Goal: Task Accomplishment & Management: Manage account settings

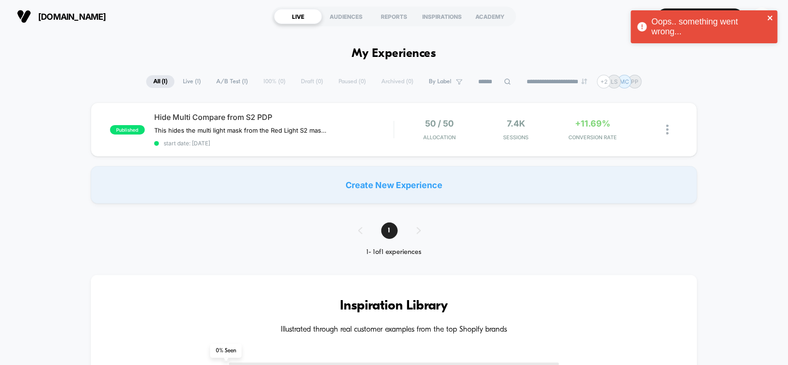
click at [770, 17] on icon "close" at bounding box center [769, 18] width 5 height 5
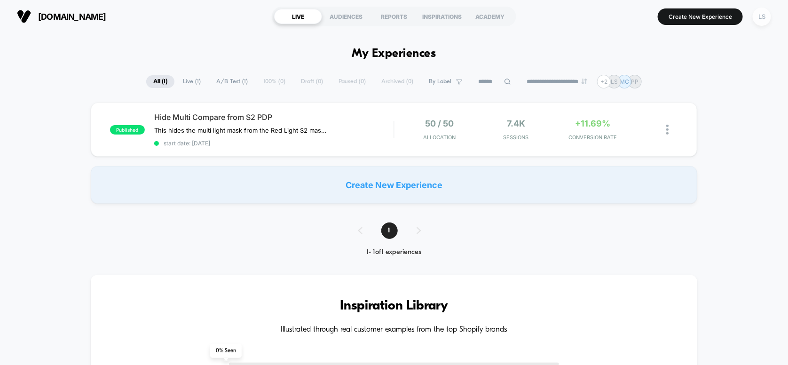
click at [763, 20] on div "LS" at bounding box center [761, 17] width 18 height 18
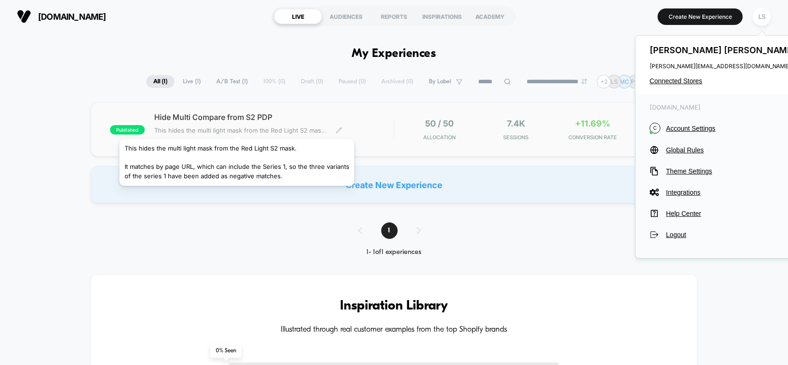
click at [238, 127] on span "This hides the multi light mask from the Red Light S2 mask. It matches by page …" at bounding box center [241, 130] width 174 height 8
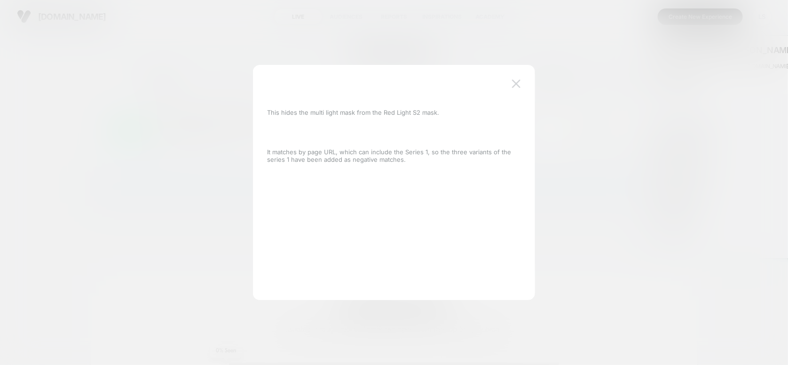
click at [517, 84] on img at bounding box center [516, 83] width 8 height 8
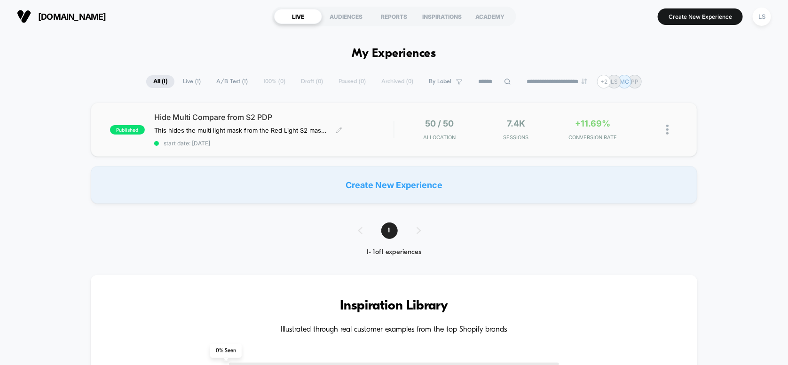
click at [301, 120] on span "Hide Multi Compare from S2 PDP" at bounding box center [274, 116] width 240 height 9
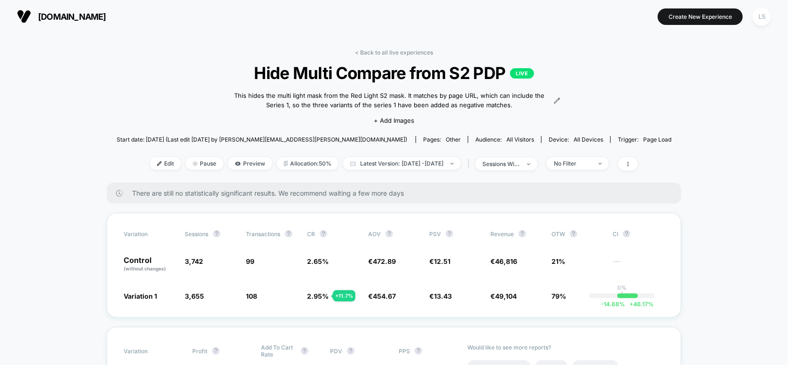
click at [761, 17] on div "LS" at bounding box center [761, 17] width 18 height 18
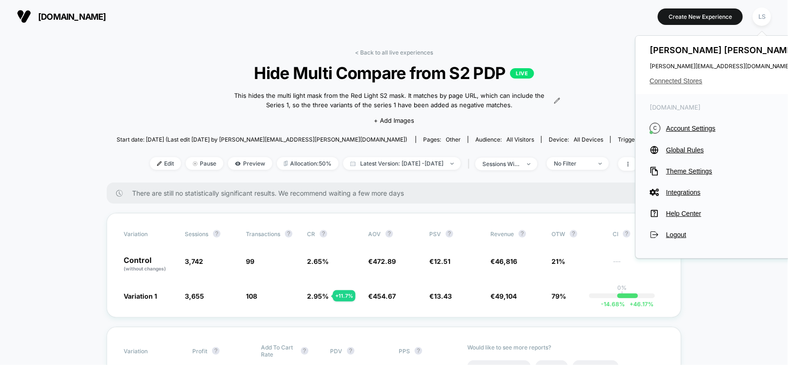
click at [686, 80] on span "Connected Stores" at bounding box center [723, 81] width 148 height 8
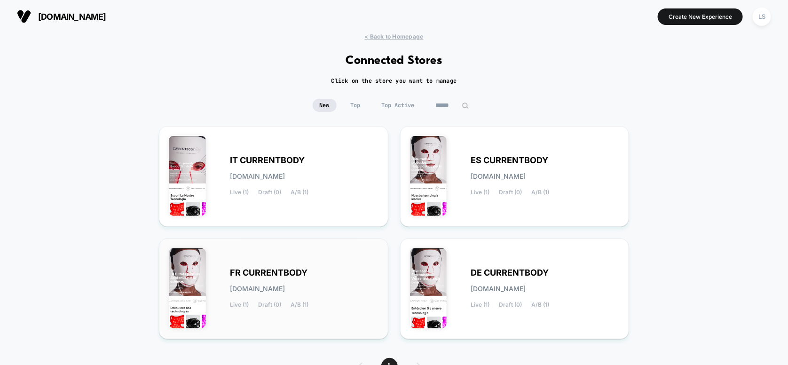
click at [317, 281] on div "FR CURRENTBODY [DOMAIN_NAME] Live (1) Draft (0) A/B (1)" at bounding box center [304, 288] width 148 height 39
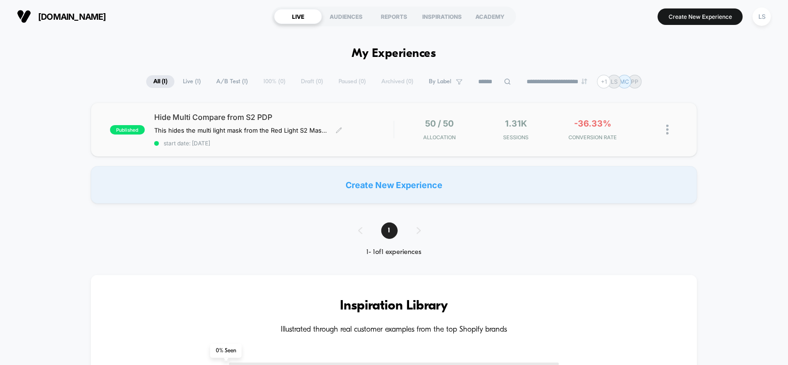
click at [323, 117] on span "Hide Multi Compare from S2 PDP" at bounding box center [274, 116] width 240 height 9
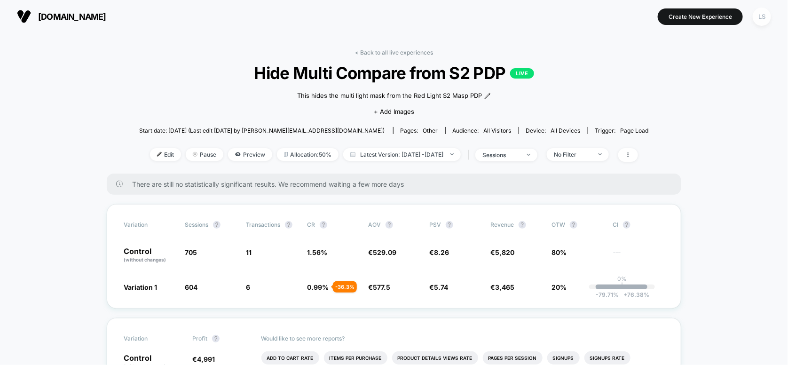
click at [758, 18] on div "LS" at bounding box center [761, 17] width 18 height 18
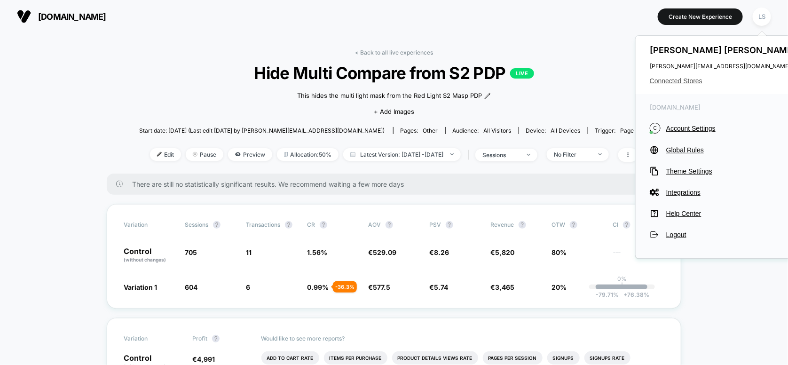
click at [693, 78] on span "Connected Stores" at bounding box center [723, 81] width 148 height 8
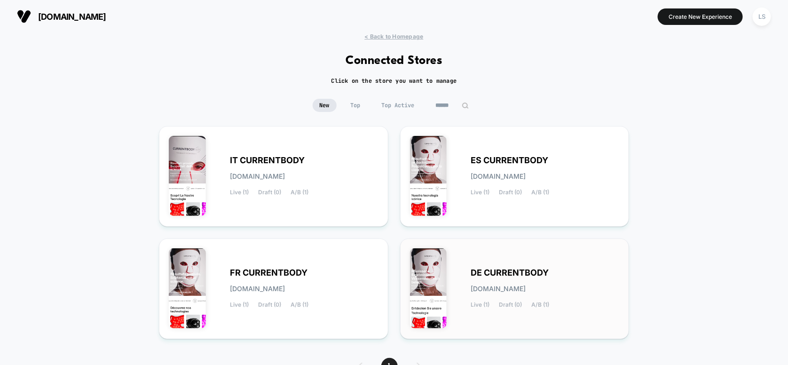
click at [564, 265] on div "DE CURRENTBODY [DOMAIN_NAME] Live (1) Draft (0) A/B (1)" at bounding box center [515, 288] width 210 height 81
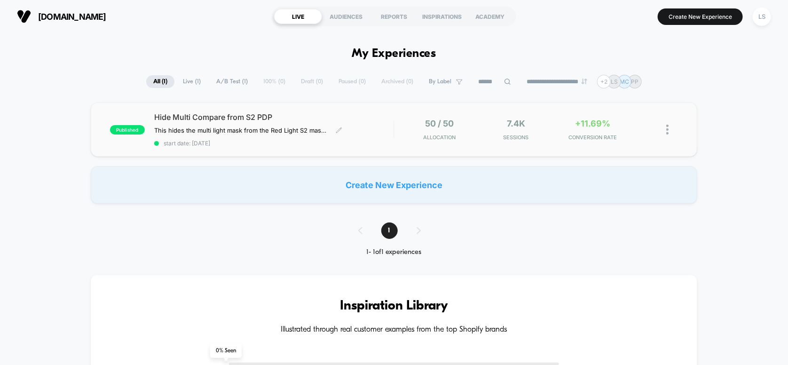
click at [356, 120] on span "Hide Multi Compare from S2 PDP" at bounding box center [274, 116] width 240 height 9
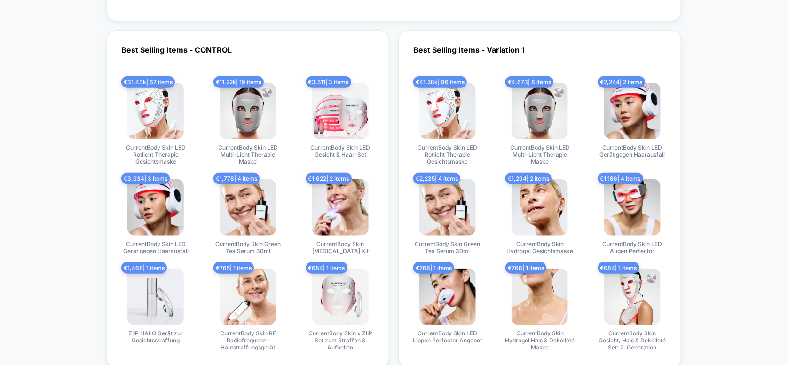
scroll to position [1833, 0]
